Goal: Obtain resource: Download file/media

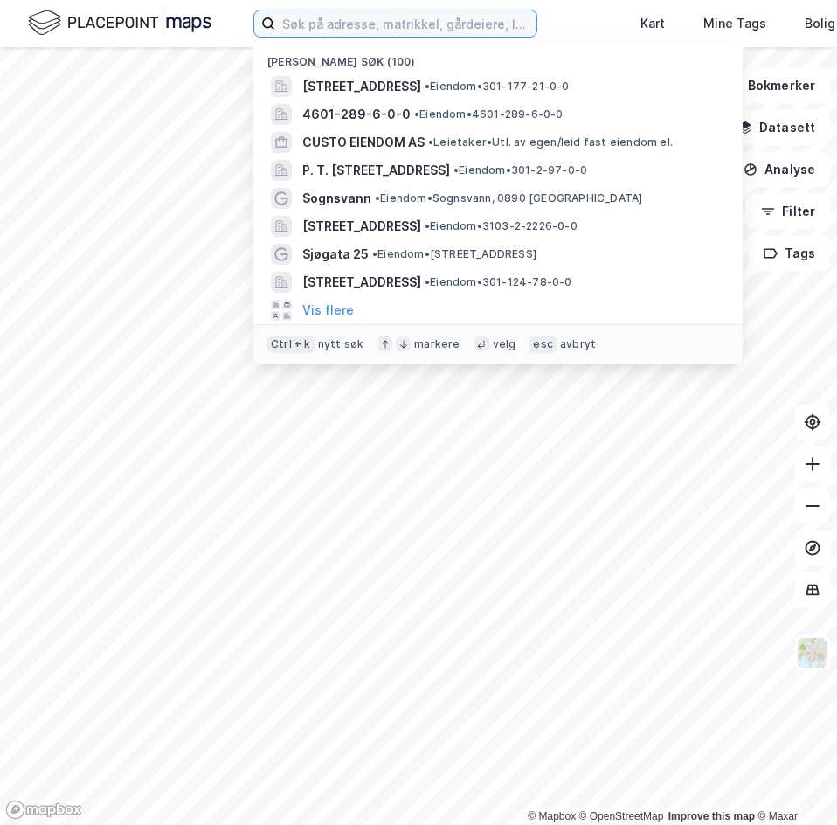
click at [406, 30] on input at bounding box center [405, 23] width 261 height 26
paste input "[URL][DOMAIN_NAME]"
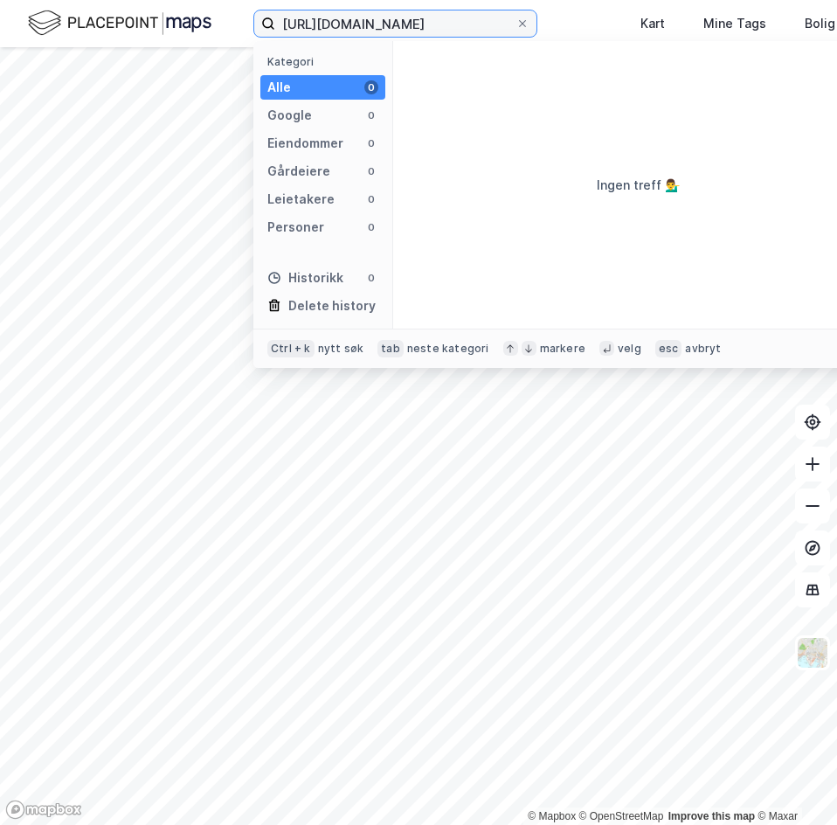
drag, startPoint x: 434, startPoint y: 24, endPoint x: -88, endPoint y: 13, distance: 522.0
click at [0, 13] on html "[URL][DOMAIN_NAME] Kategori Alle 0 Google 0 Eiendommer 0 Gårdeiere 0 Leietakere…" at bounding box center [418, 412] width 837 height 825
click at [394, 3] on div "[URL][DOMAIN_NAME] Kategori Alle 0 Google 0 Eiendommer 0 Gårdeiere 0 Leietakere…" at bounding box center [418, 23] width 837 height 47
click at [386, 29] on input "[URL][DOMAIN_NAME]" at bounding box center [395, 23] width 240 height 26
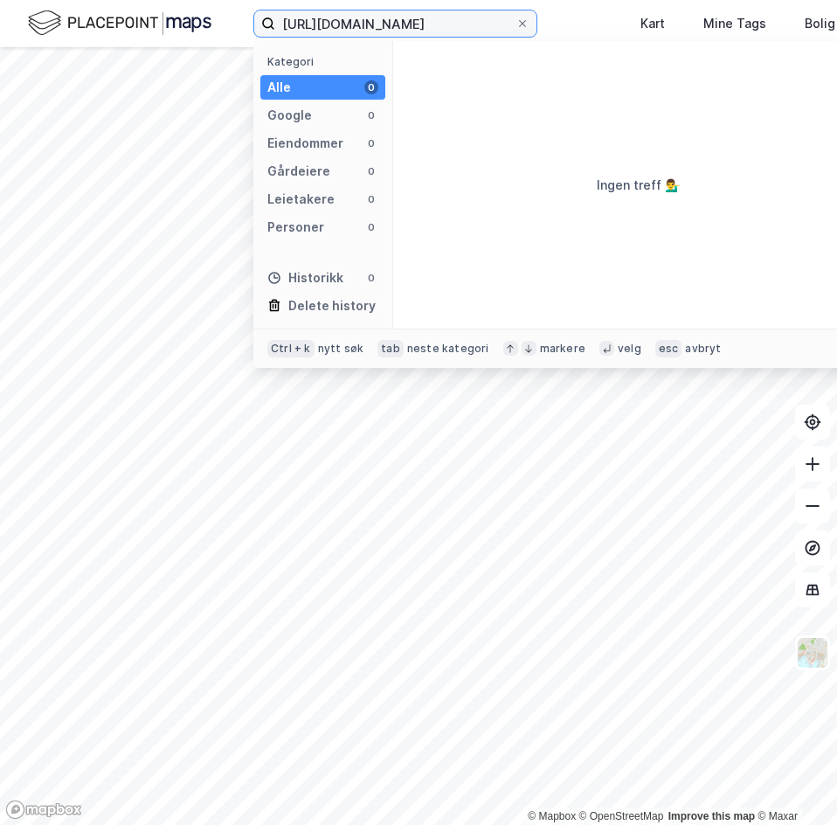
click at [386, 29] on input "[URL][DOMAIN_NAME]" at bounding box center [395, 23] width 240 height 26
type input "0"
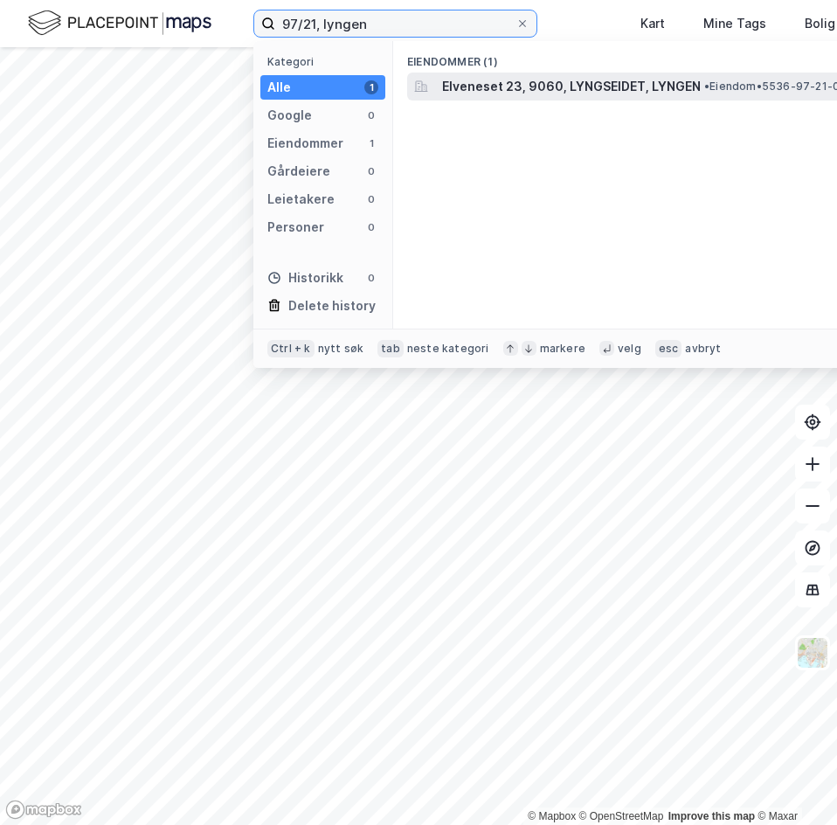
type input "97/21, lyngen"
click at [470, 98] on div "Elveneset 23, 9060, LYNGSEIDET, [PERSON_NAME] • 5536-97-21-0-0" at bounding box center [638, 87] width 462 height 28
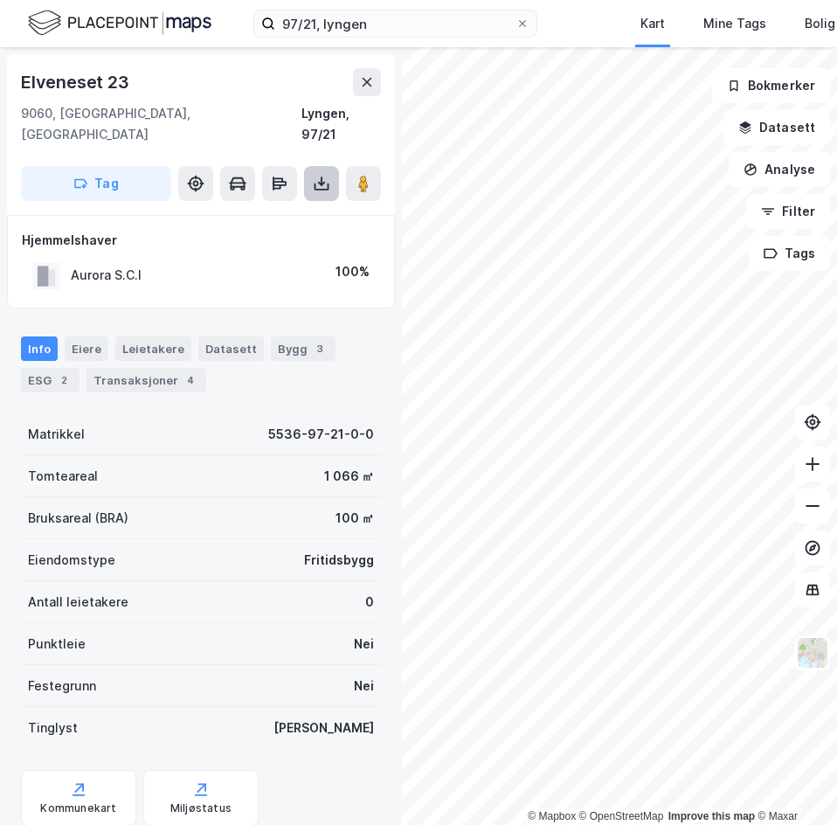
click at [317, 175] on icon at bounding box center [321, 183] width 17 height 17
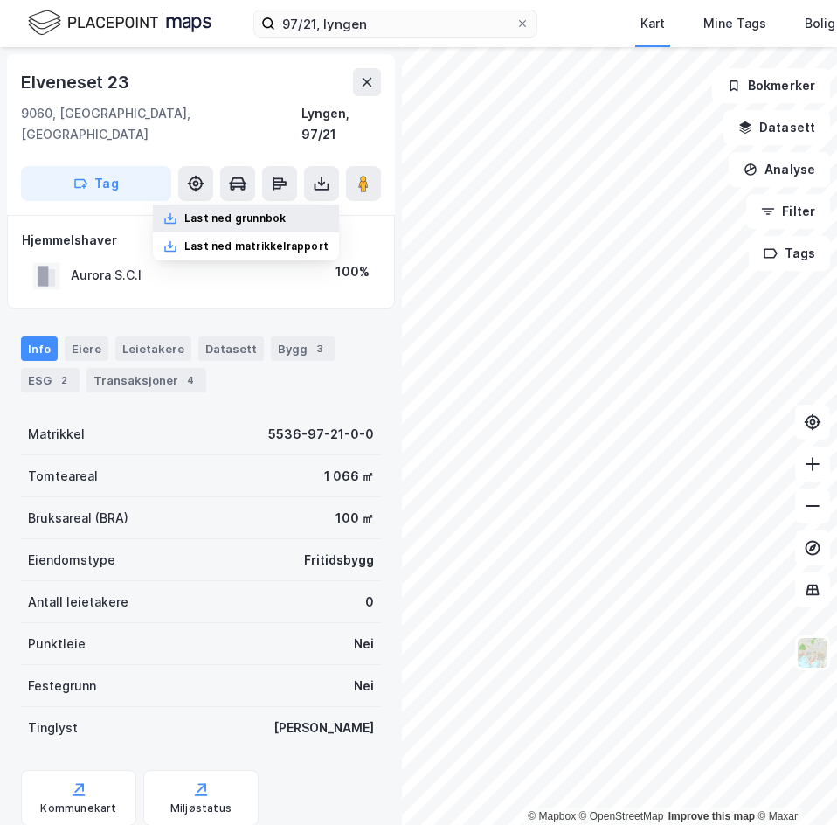
click at [254, 212] on div "Last ned grunnbok" at bounding box center [234, 219] width 101 height 14
